Goal: Task Accomplishment & Management: Use online tool/utility

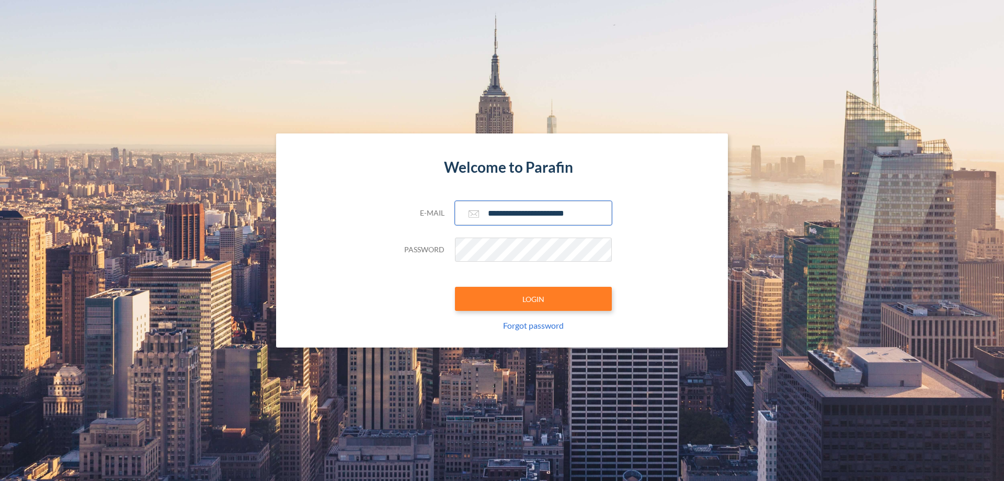
type input "**********"
click at [533, 299] on button "LOGIN" at bounding box center [533, 299] width 157 height 24
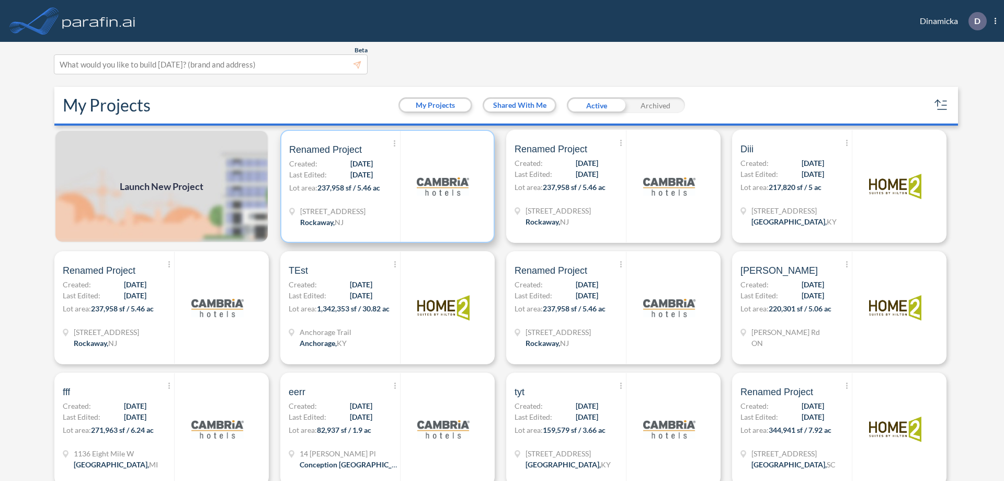
scroll to position [3, 0]
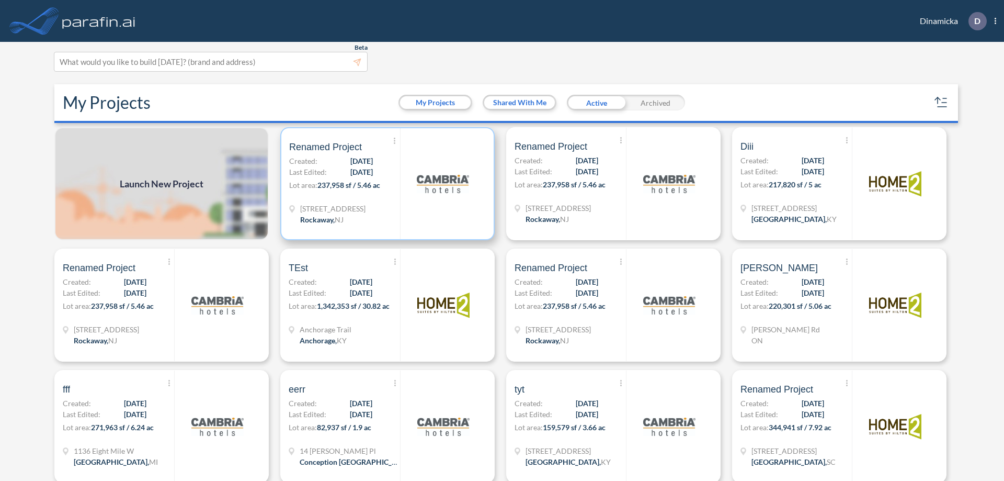
click at [385, 184] on p "Lot area: 237,958 sf / 5.46 ac" at bounding box center [344, 186] width 111 height 15
